Goal: Task Accomplishment & Management: Complete application form

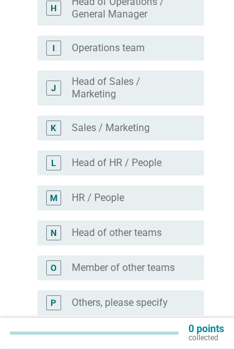
scroll to position [455, 0]
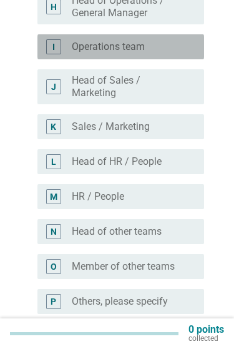
click at [56, 46] on div "I" at bounding box center [53, 46] width 15 height 15
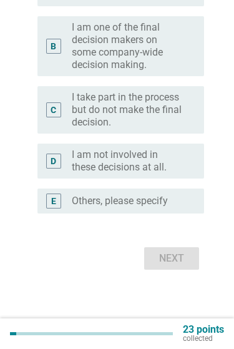
scroll to position [0, 0]
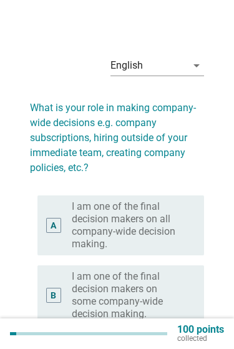
click at [30, 44] on div "English arrow_drop_down What is your role in making company-wide decisions e.g.…" at bounding box center [117, 284] width 194 height 497
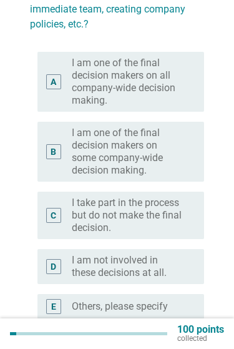
scroll to position [145, 0]
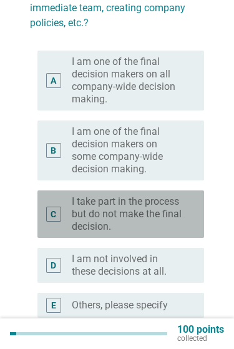
click at [72, 225] on label "I take part in the process but do not make the final decision." at bounding box center [128, 213] width 112 height 37
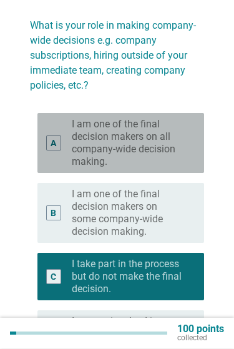
scroll to position [92, 0]
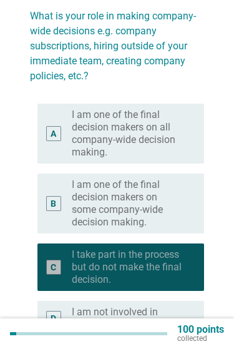
click at [84, 275] on label "I take part in the process but do not make the final decision." at bounding box center [128, 266] width 112 height 37
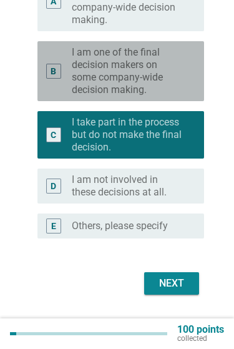
scroll to position [225, 0]
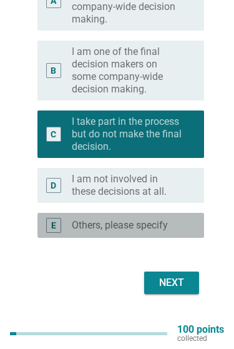
click at [87, 231] on label "Others, please specify" at bounding box center [120, 225] width 96 height 12
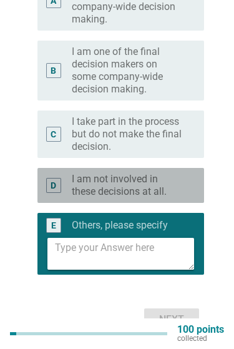
click at [61, 182] on div "D" at bounding box center [53, 185] width 15 height 15
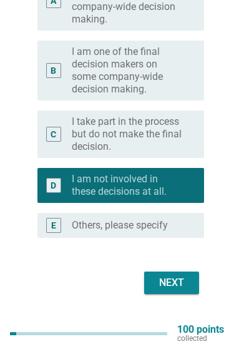
click at [173, 276] on div "Next" at bounding box center [171, 282] width 35 height 15
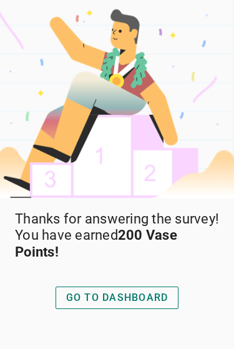
click at [113, 302] on div "GO TO DASHBOARD" at bounding box center [117, 297] width 102 height 15
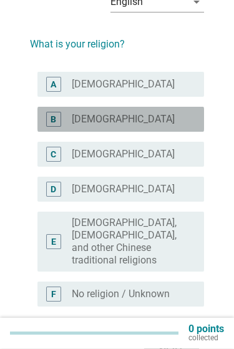
scroll to position [64, 0]
click at [175, 116] on div "radio_button_unchecked [DEMOGRAPHIC_DATA]" at bounding box center [128, 119] width 112 height 12
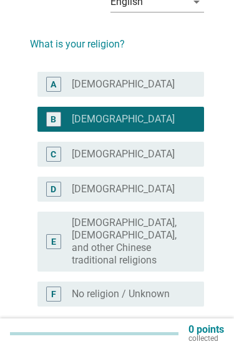
click at [162, 344] on div "Next" at bounding box center [171, 351] width 35 height 15
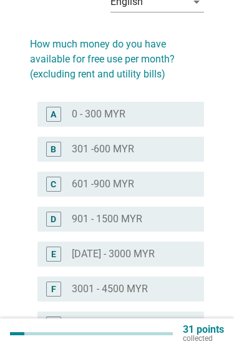
scroll to position [0, 0]
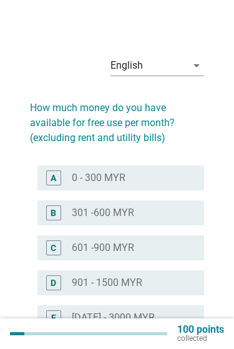
click at [226, 143] on div "English arrow_drop_down How much money do you have available for free use per m…" at bounding box center [117, 287] width 234 height 574
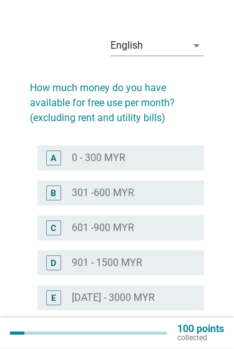
scroll to position [20, 0]
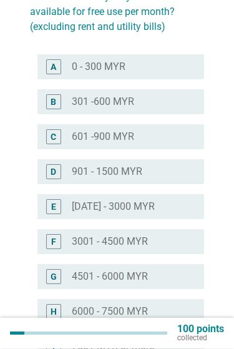
scroll to position [105, 0]
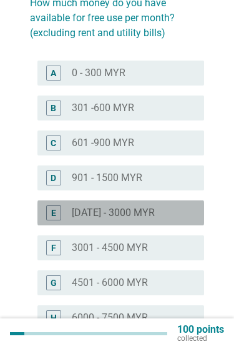
click at [165, 210] on div "radio_button_unchecked [DATE] - 3000 MYR" at bounding box center [128, 212] width 112 height 12
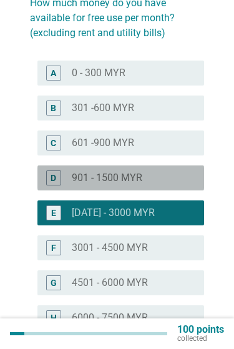
click at [180, 178] on div "radio_button_unchecked 901 - 1500 MYR" at bounding box center [128, 178] width 112 height 12
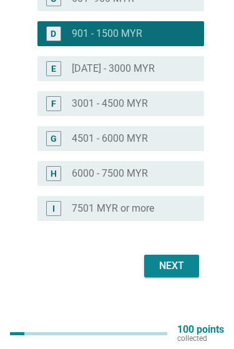
scroll to position [250, 0]
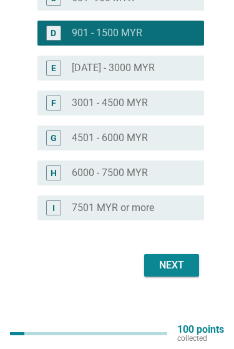
click at [172, 268] on div "Next" at bounding box center [171, 265] width 35 height 15
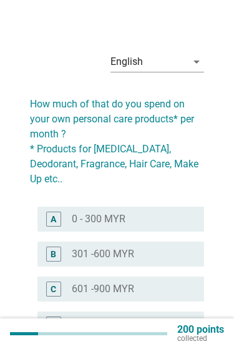
scroll to position [14, 0]
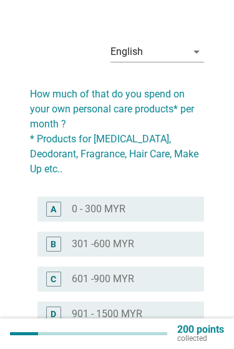
click at [21, 41] on div "English arrow_drop_down How much of that do you spend on your own personal care…" at bounding box center [117, 296] width 194 height 549
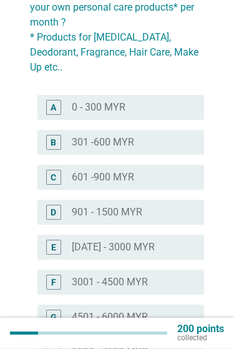
scroll to position [115, 0]
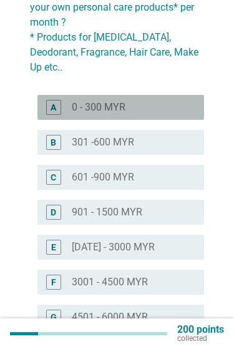
click at [46, 100] on div "A" at bounding box center [53, 107] width 15 height 15
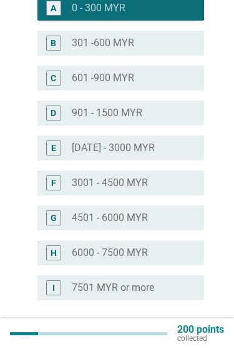
scroll to position [216, 0]
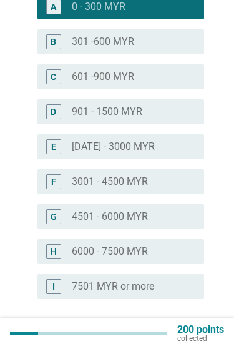
click at [185, 336] on div "Next" at bounding box center [171, 343] width 35 height 15
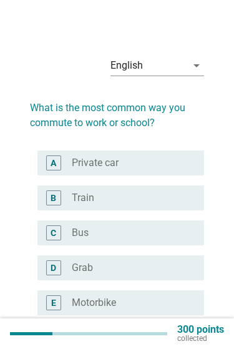
click at [24, 39] on div "English arrow_drop_down What is the most common way you commute to work or scho…" at bounding box center [117, 263] width 194 height 454
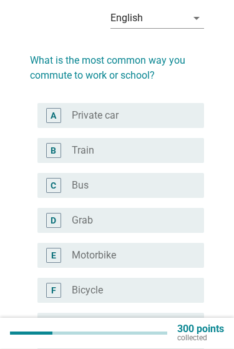
scroll to position [47, 0]
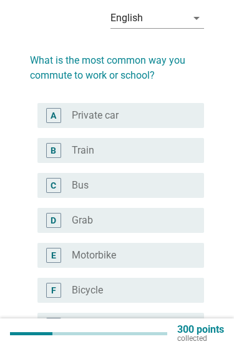
click at [226, 200] on div "English arrow_drop_down What is the most common way you commute to work or scho…" at bounding box center [117, 215] width 234 height 525
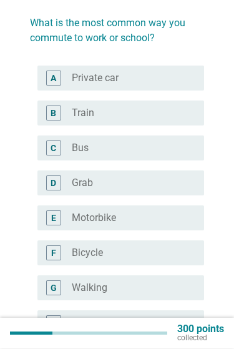
scroll to position [85, 0]
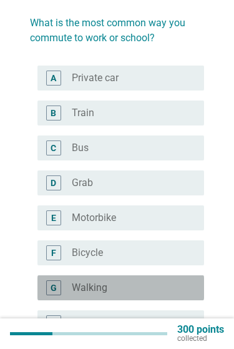
click at [151, 290] on div "radio_button_unchecked Walking" at bounding box center [128, 287] width 112 height 12
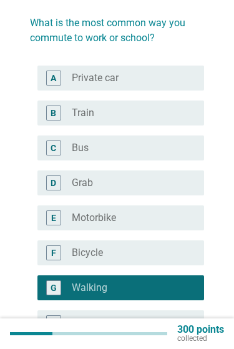
click at [180, 148] on div "radio_button_unchecked Bus" at bounding box center [128, 148] width 112 height 12
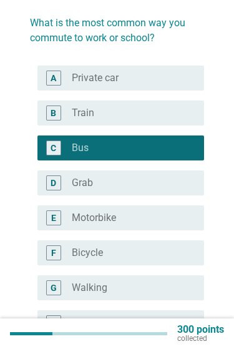
click at [145, 280] on div "radio_button_unchecked Walking" at bounding box center [133, 287] width 122 height 15
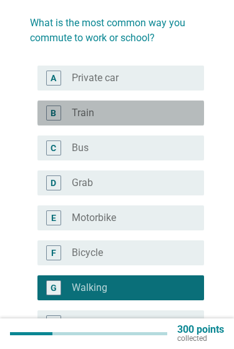
click at [182, 116] on div "radio_button_unchecked Train" at bounding box center [128, 113] width 112 height 12
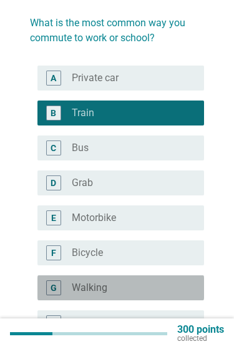
click at [170, 277] on div "G radio_button_unchecked Walking" at bounding box center [120, 287] width 167 height 25
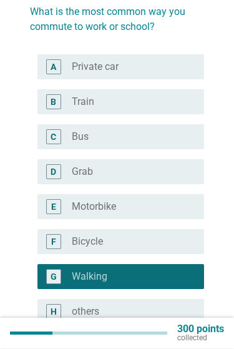
scroll to position [96, 0]
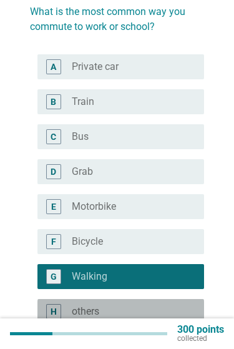
click at [138, 310] on div "radio_button_unchecked others" at bounding box center [128, 311] width 112 height 12
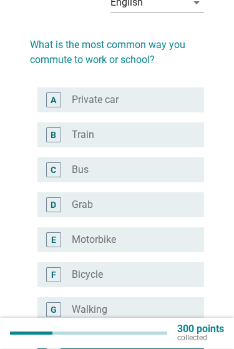
scroll to position [64, 0]
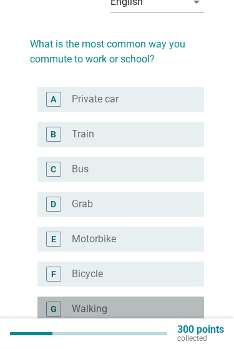
click at [138, 304] on div "radio_button_unchecked Walking" at bounding box center [128, 309] width 112 height 12
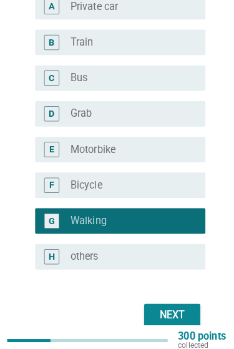
scroll to position [157, 0]
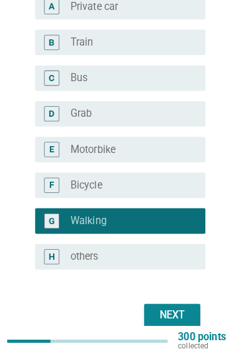
click at [172, 307] on div "Next" at bounding box center [171, 308] width 35 height 15
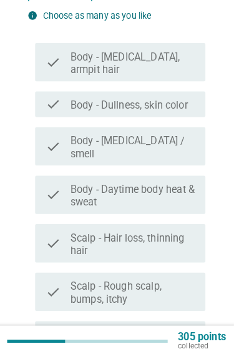
scroll to position [0, 0]
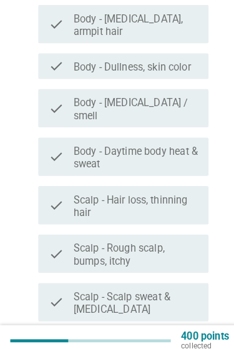
scroll to position [194, 0]
click at [180, 94] on label "Body - Body odor / smell" at bounding box center [133, 106] width 122 height 25
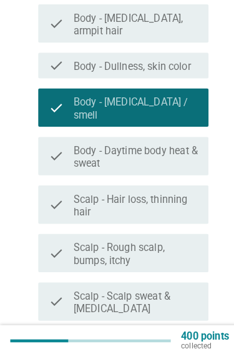
click at [177, 96] on label "Body - Body odor / smell" at bounding box center [133, 106] width 122 height 25
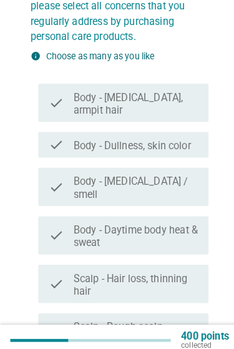
scroll to position [117, 0]
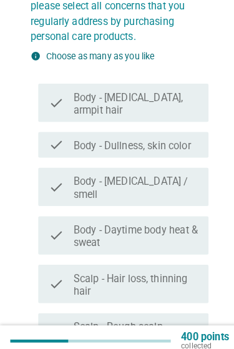
click at [177, 139] on label "Body - Dullness, skin color" at bounding box center [129, 143] width 115 height 12
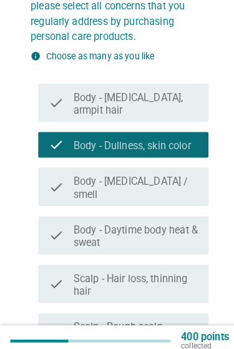
click at [183, 138] on label "Body - Dullness, skin color" at bounding box center [129, 143] width 115 height 12
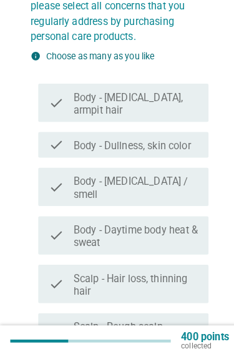
click at [178, 143] on label "Body - Dullness, skin color" at bounding box center [129, 143] width 115 height 12
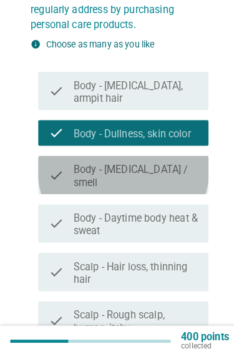
scroll to position [128, 0]
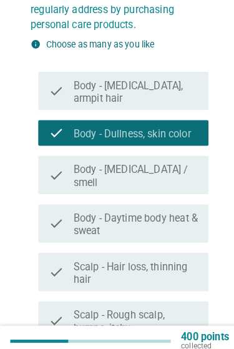
click at [173, 165] on label "Body - Body odor / smell" at bounding box center [133, 172] width 122 height 25
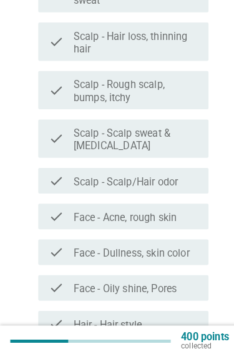
scroll to position [354, 0]
click at [179, 234] on div "check check_box_outline_blank Face - Dullness, skin color" at bounding box center [120, 246] width 167 height 25
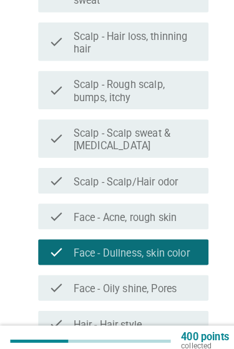
click at [178, 204] on div "check_box_outline_blank Face - Acne, rough skin" at bounding box center [133, 211] width 122 height 15
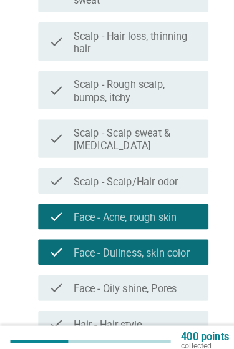
click at [134, 276] on label "Face - Oily shine, Pores" at bounding box center [122, 282] width 101 height 12
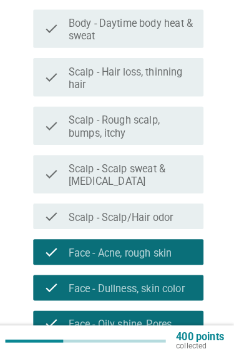
scroll to position [318, 0]
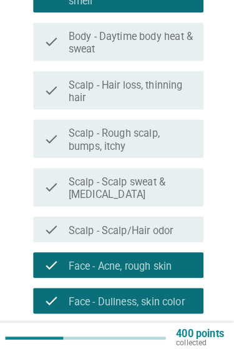
click at [174, 220] on div "check_box_outline_blank Scalp - Scalp/Hair odor" at bounding box center [133, 227] width 122 height 15
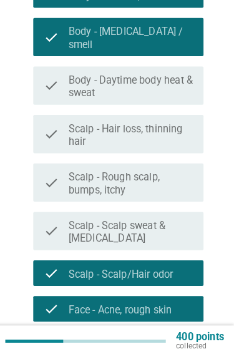
scroll to position [263, 0]
click at [167, 215] on label "Scalp - Scalp sweat & hot flashes" at bounding box center [133, 227] width 122 height 25
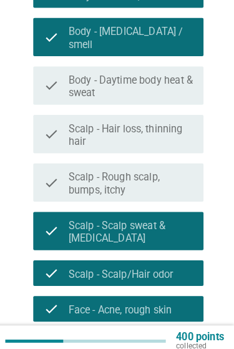
click at [167, 215] on label "Scalp - Scalp sweat & hot flashes" at bounding box center [133, 227] width 122 height 25
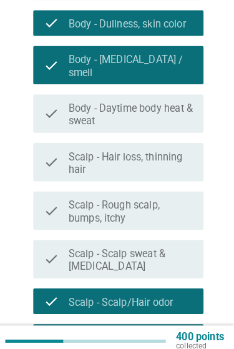
click at [129, 289] on label "Scalp - Scalp/Hair odor" at bounding box center [123, 295] width 102 height 12
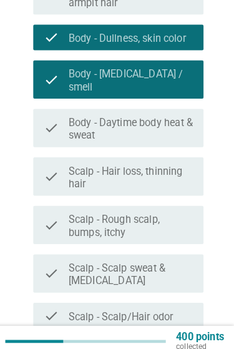
scroll to position [222, 0]
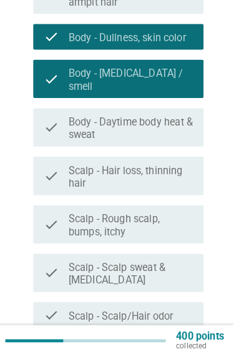
click at [208, 169] on div "English arrow_drop_down Of the grooming issues listed below, please select all …" at bounding box center [117, 164] width 194 height 702
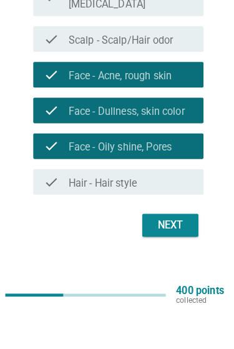
scroll to position [442, 0]
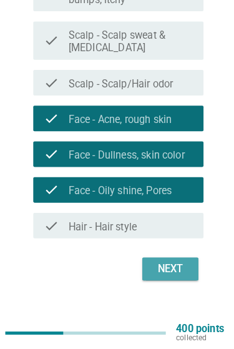
click at [165, 263] on div "Next" at bounding box center [171, 270] width 35 height 15
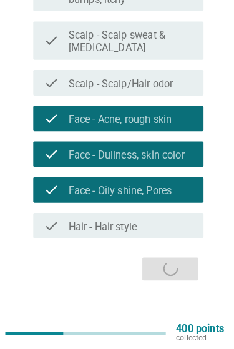
scroll to position [0, 0]
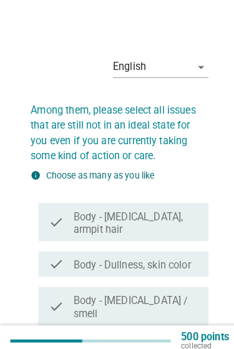
click at [203, 171] on div "info Choose as many as you like" at bounding box center [117, 171] width 174 height 13
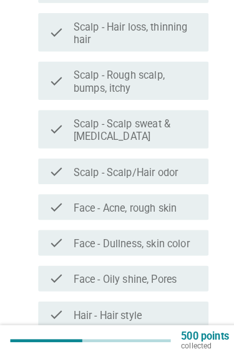
scroll to position [363, 0]
click at [173, 197] on label "Face - Acne, rough skin" at bounding box center [122, 203] width 101 height 12
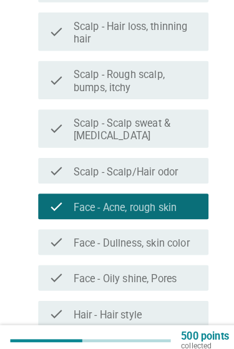
click at [185, 264] on div "check_box_outline_blank Face - Oily shine, Pores" at bounding box center [133, 271] width 122 height 15
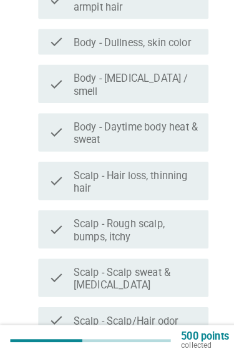
scroll to position [216, 0]
click at [174, 217] on label "Scalp - Rough scalp, bumps, itchy" at bounding box center [133, 226] width 122 height 25
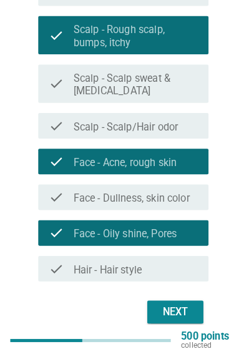
scroll to position [407, 0]
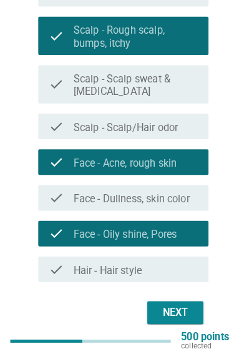
click at [173, 298] on div "Next" at bounding box center [171, 305] width 35 height 15
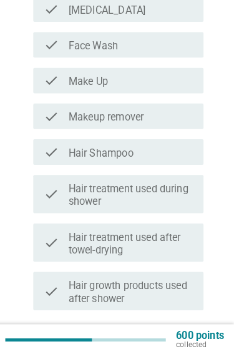
scroll to position [323, 0]
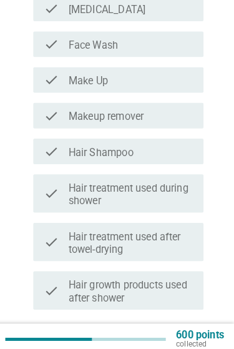
click at [152, 231] on label "Hair treatment used after towel-drying" at bounding box center [133, 239] width 122 height 25
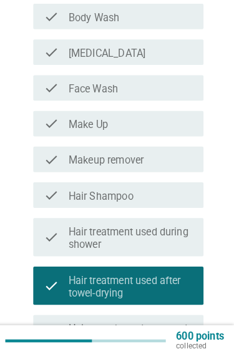
scroll to position [281, 0]
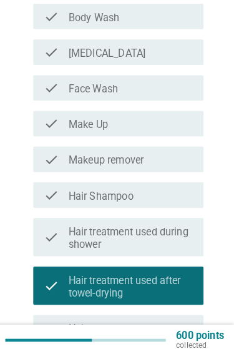
click at [168, 188] on div "check_box_outline_blank Hair Shampoo" at bounding box center [133, 191] width 122 height 15
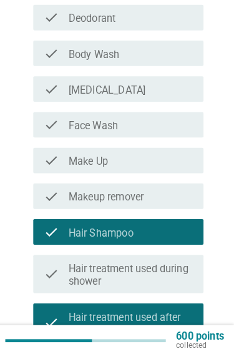
click at [177, 189] on div "check_box_outline_blank Makeup remover" at bounding box center [133, 192] width 122 height 15
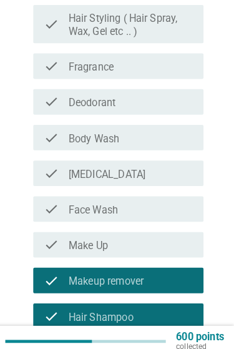
scroll to position [153, 0]
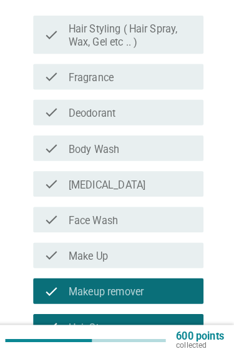
click at [178, 208] on div "check_box_outline_blank Face Wash" at bounding box center [133, 215] width 122 height 15
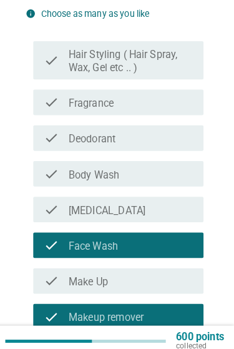
scroll to position [128, 0]
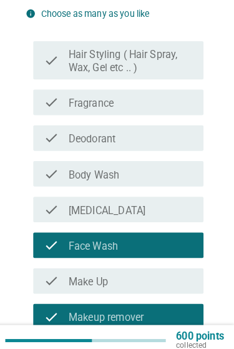
click at [168, 203] on div "check_box_outline_blank Skin Care" at bounding box center [133, 205] width 122 height 15
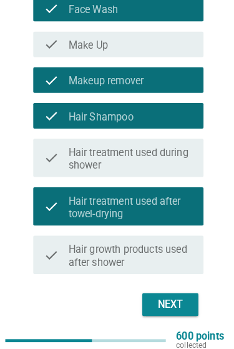
scroll to position [360, 0]
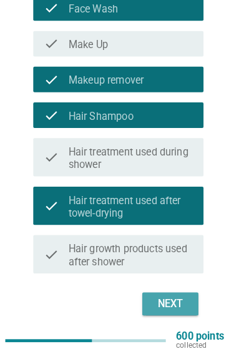
click at [154, 303] on div "Next" at bounding box center [171, 297] width 35 height 15
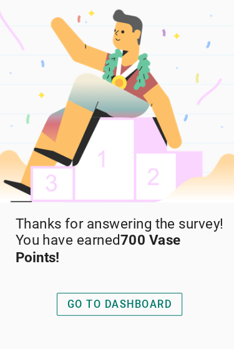
click at [129, 293] on div "GO TO DASHBOARD" at bounding box center [117, 297] width 102 height 15
